Goal: Task Accomplishment & Management: Manage account settings

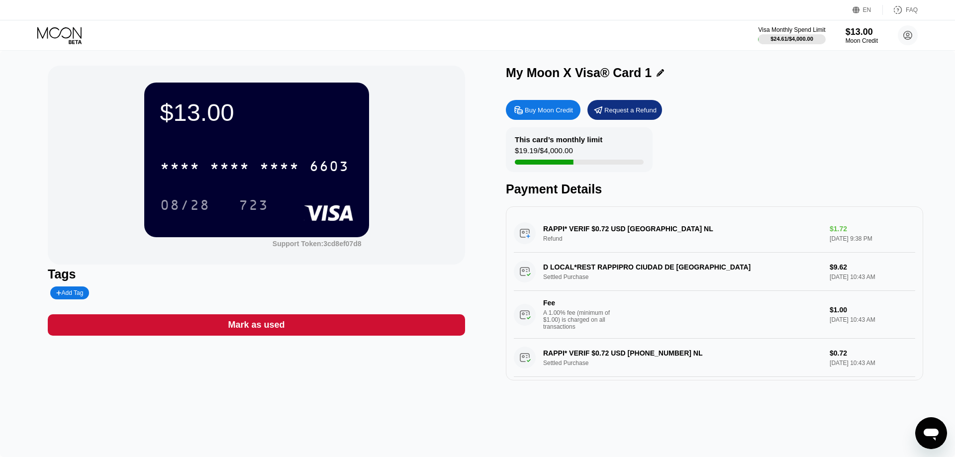
click at [80, 33] on icon at bounding box center [60, 35] width 46 height 17
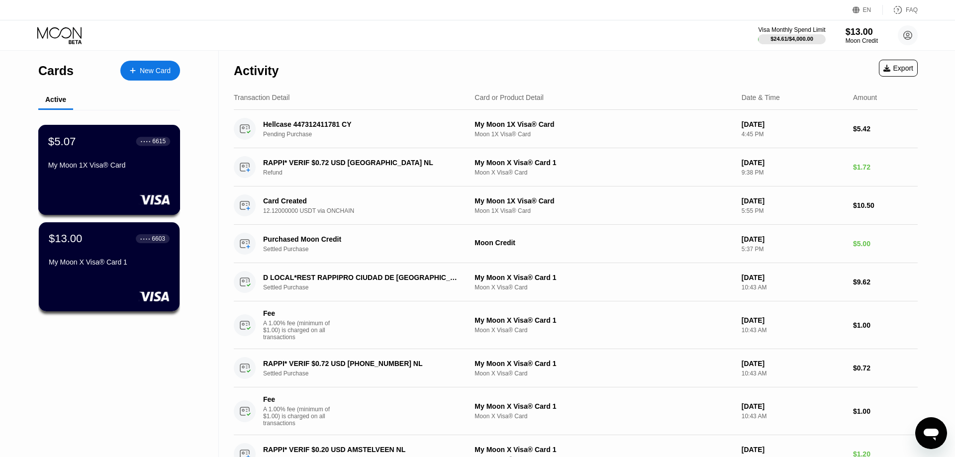
click at [95, 169] on div "My Moon 1X Visa® Card" at bounding box center [109, 165] width 122 height 8
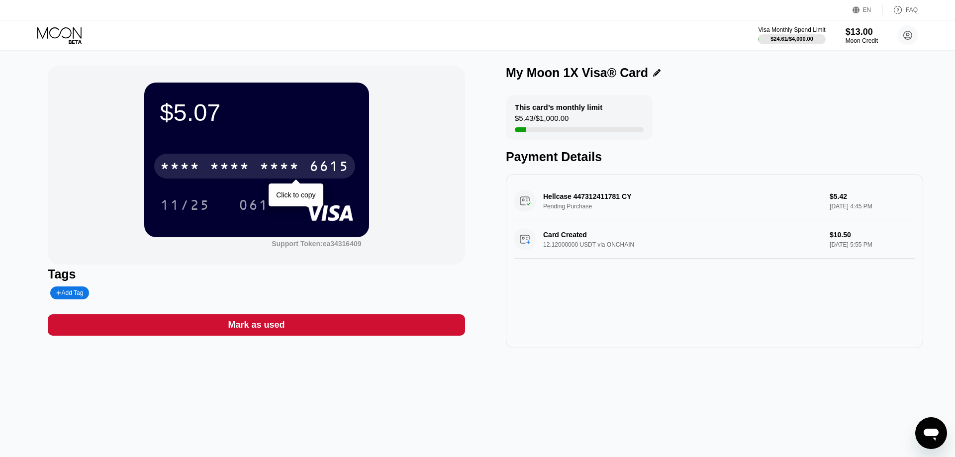
click at [221, 171] on div "* * * *" at bounding box center [230, 168] width 40 height 16
